Goal: Check status: Check status

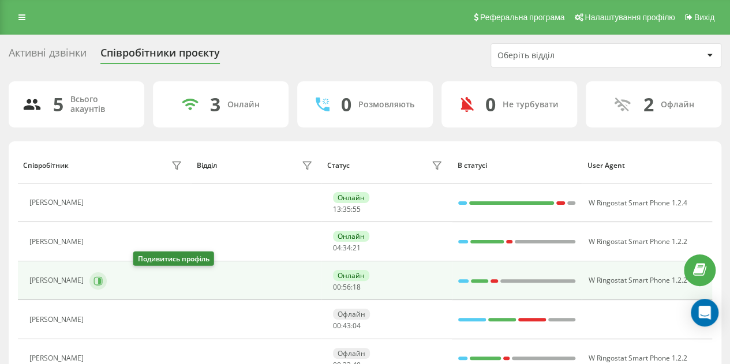
click at [103, 279] on icon at bounding box center [98, 280] width 9 height 9
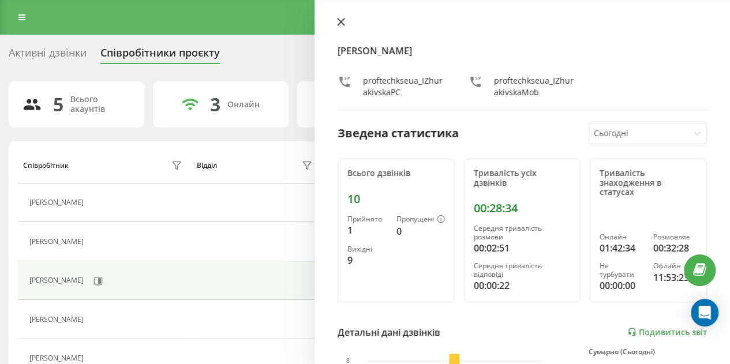
click at [336, 22] on button at bounding box center [340, 22] width 15 height 11
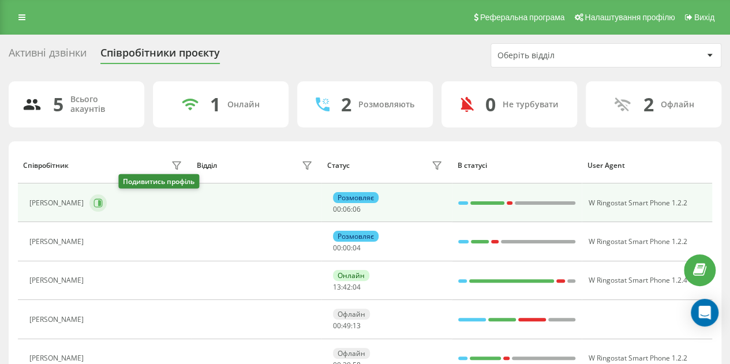
click at [101, 202] on icon at bounding box center [99, 203] width 3 height 6
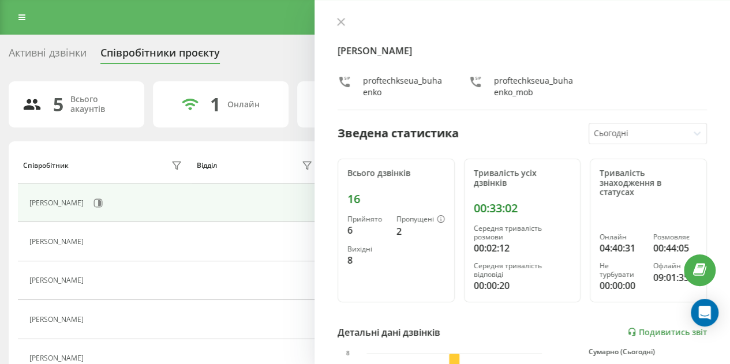
click at [344, 18] on icon at bounding box center [341, 22] width 8 height 8
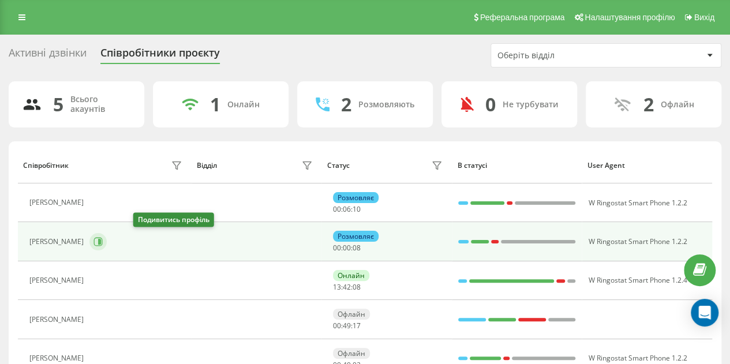
click at [103, 241] on icon at bounding box center [97, 241] width 9 height 9
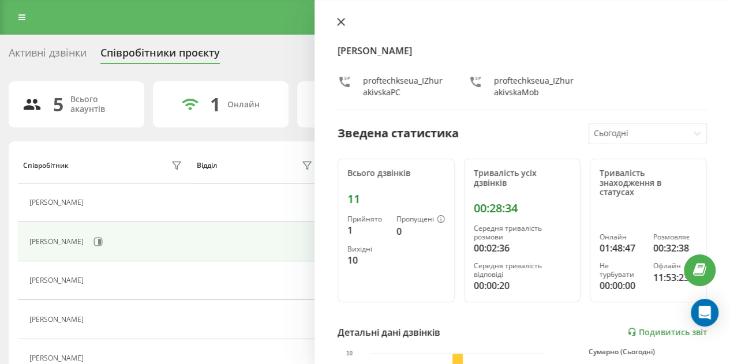
click at [341, 21] on icon at bounding box center [340, 21] width 7 height 7
